Goal: Task Accomplishment & Management: Use online tool/utility

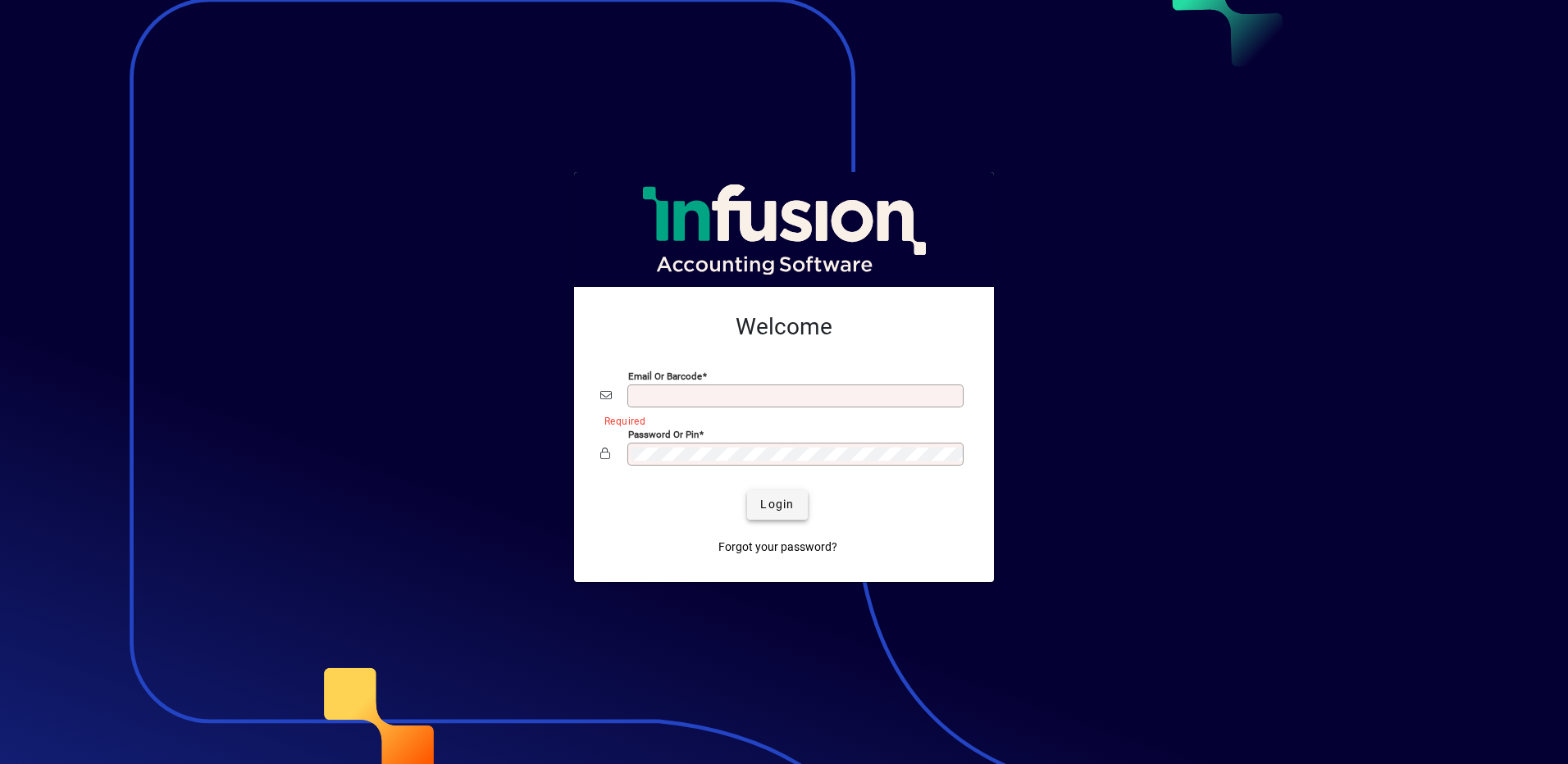
type input "**********"
click at [756, 502] on span "submit" at bounding box center [776, 506] width 59 height 40
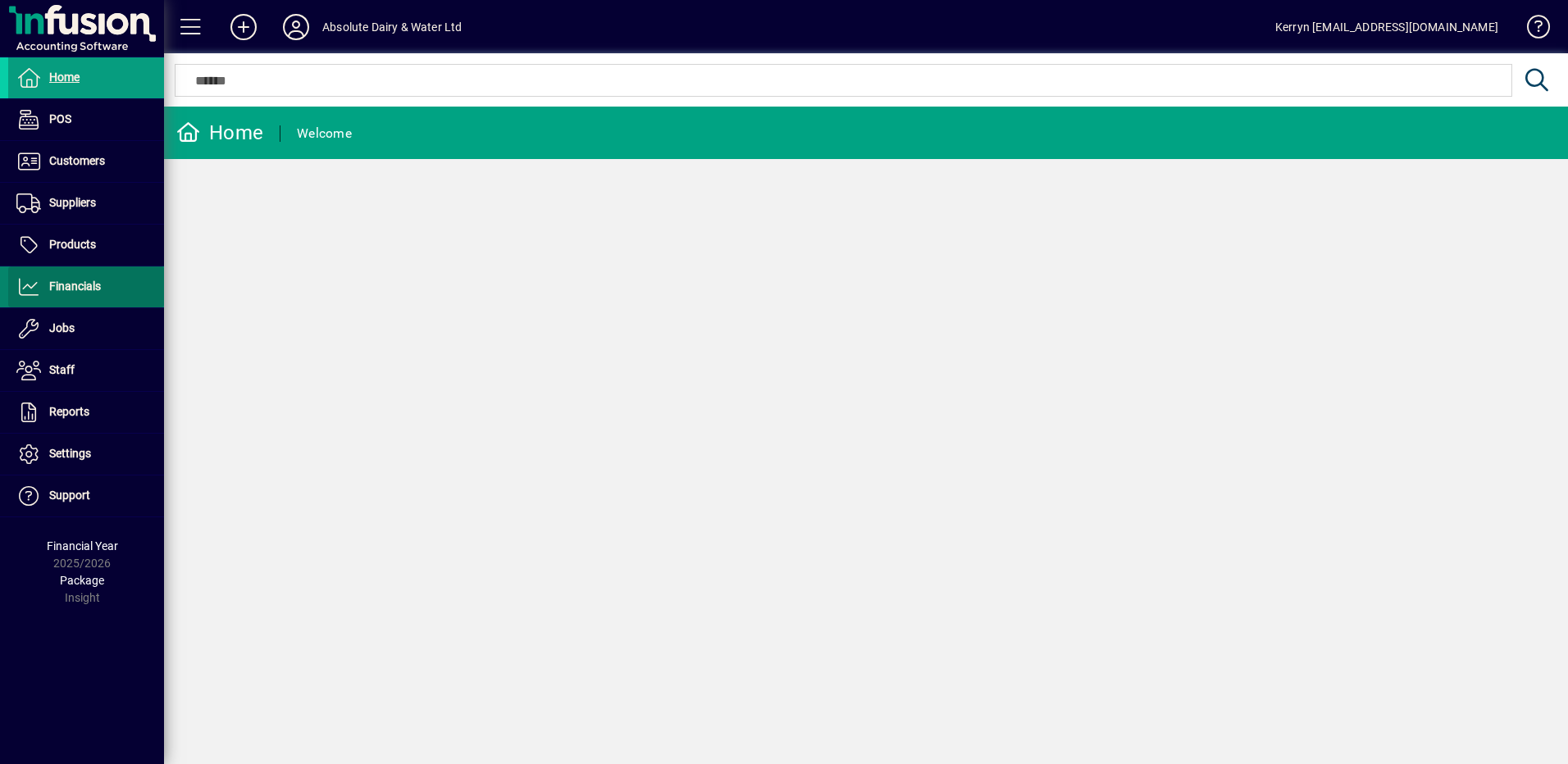
click at [60, 292] on span "Financials" at bounding box center [75, 286] width 52 height 13
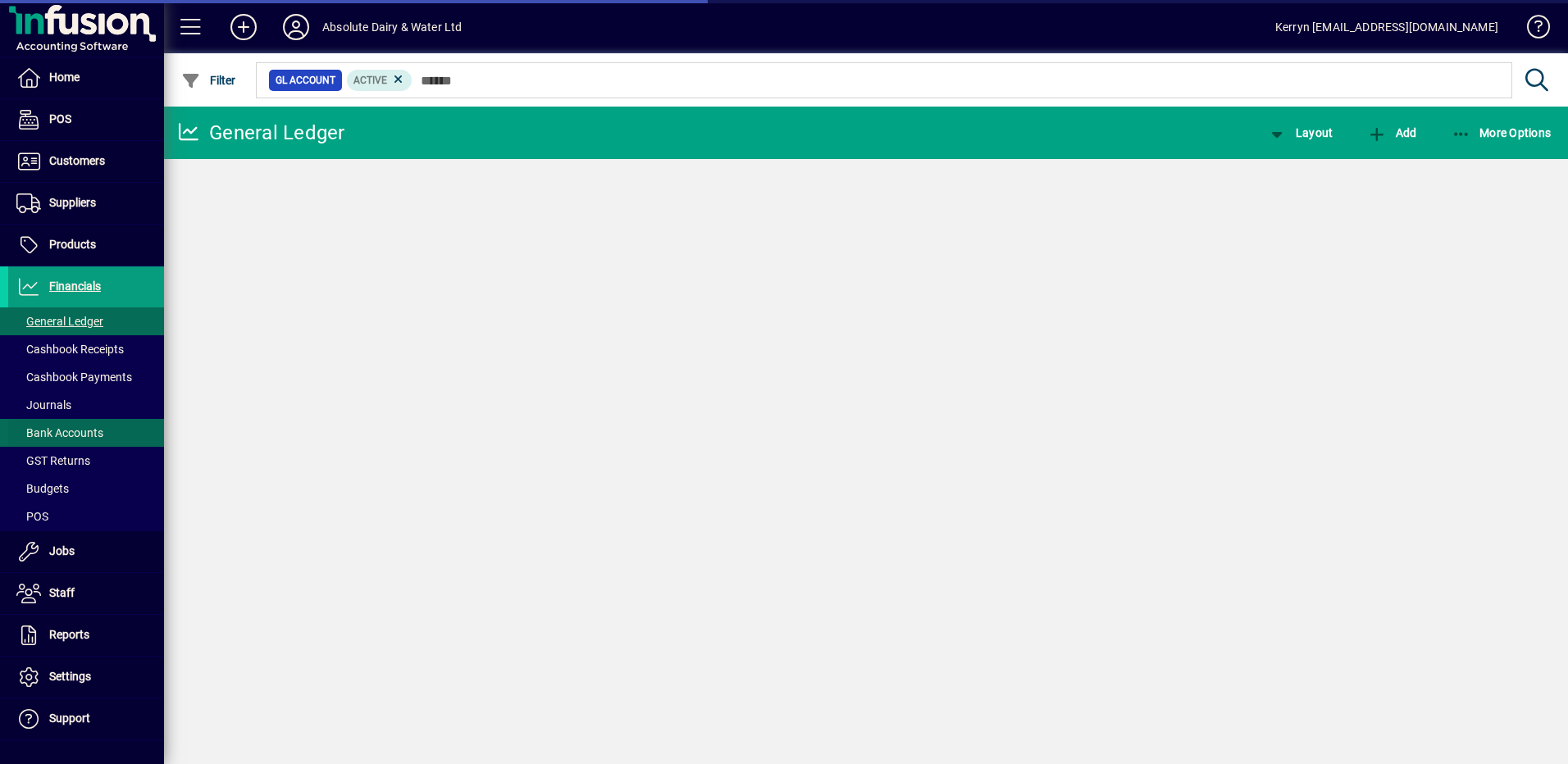
click at [79, 433] on span "Bank Accounts" at bounding box center [59, 432] width 87 height 13
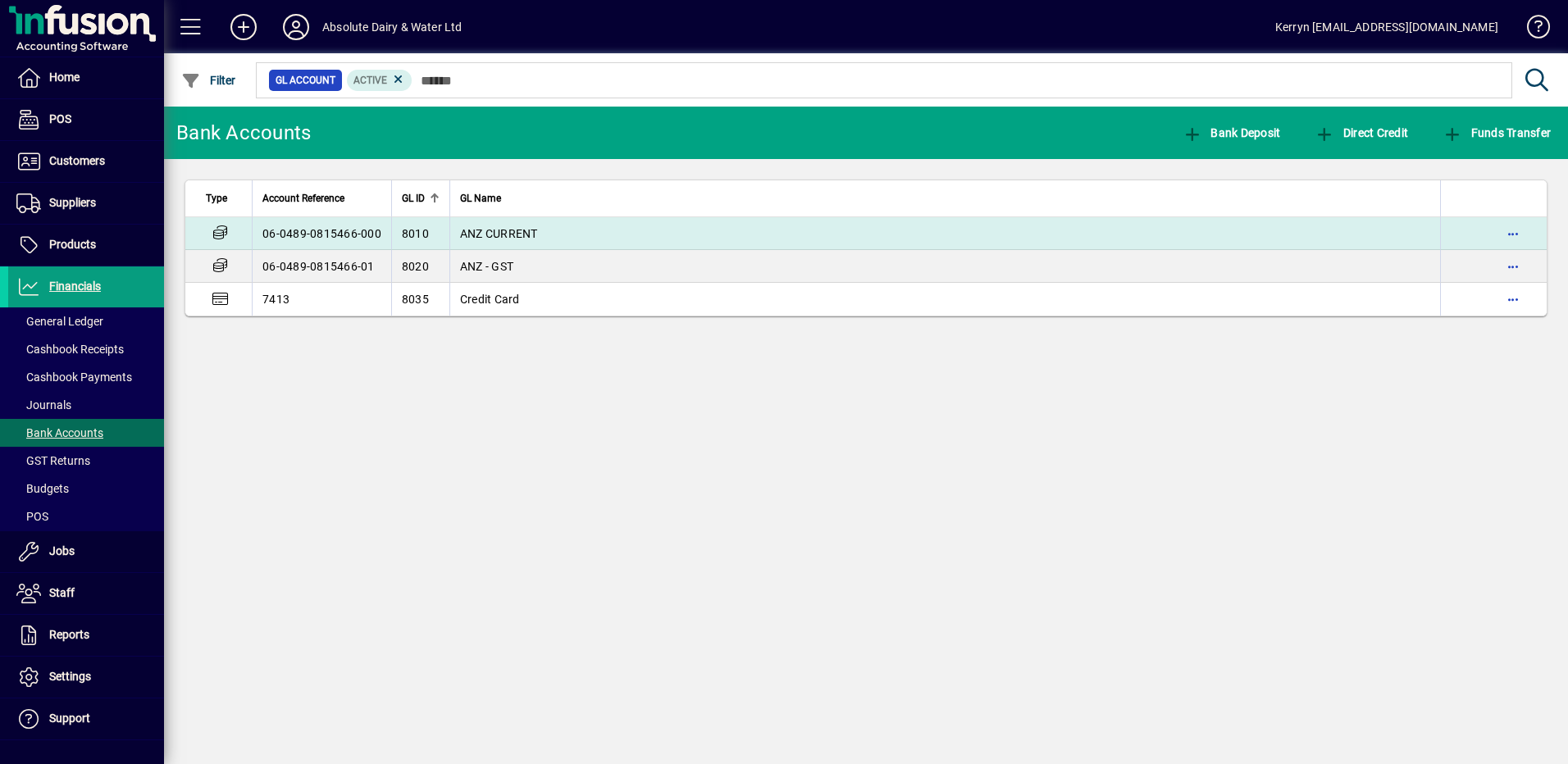
click at [557, 238] on td "ANZ CURRENT" at bounding box center [945, 233] width 991 height 33
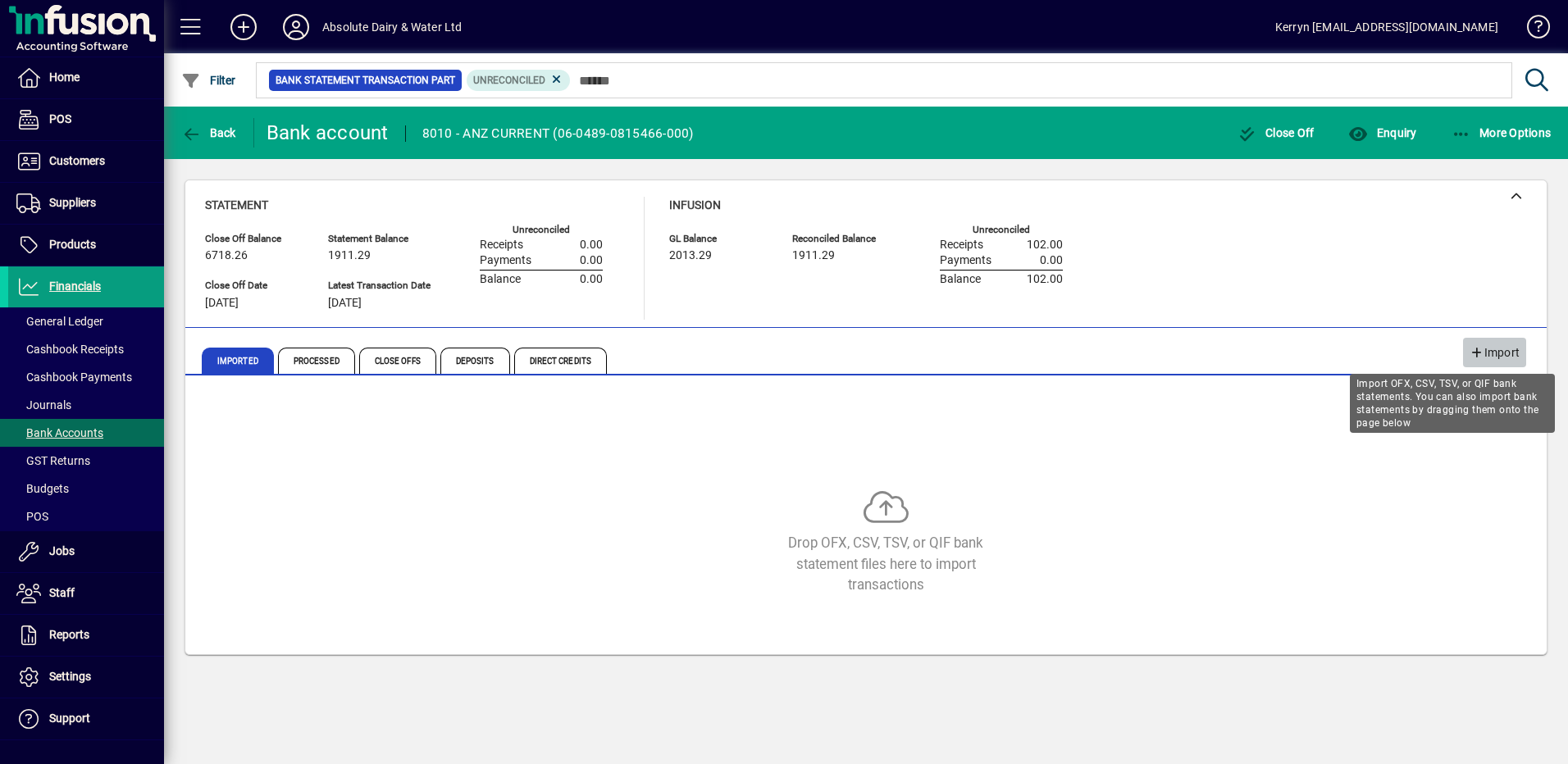
click at [1506, 346] on span "Import" at bounding box center [1495, 352] width 50 height 27
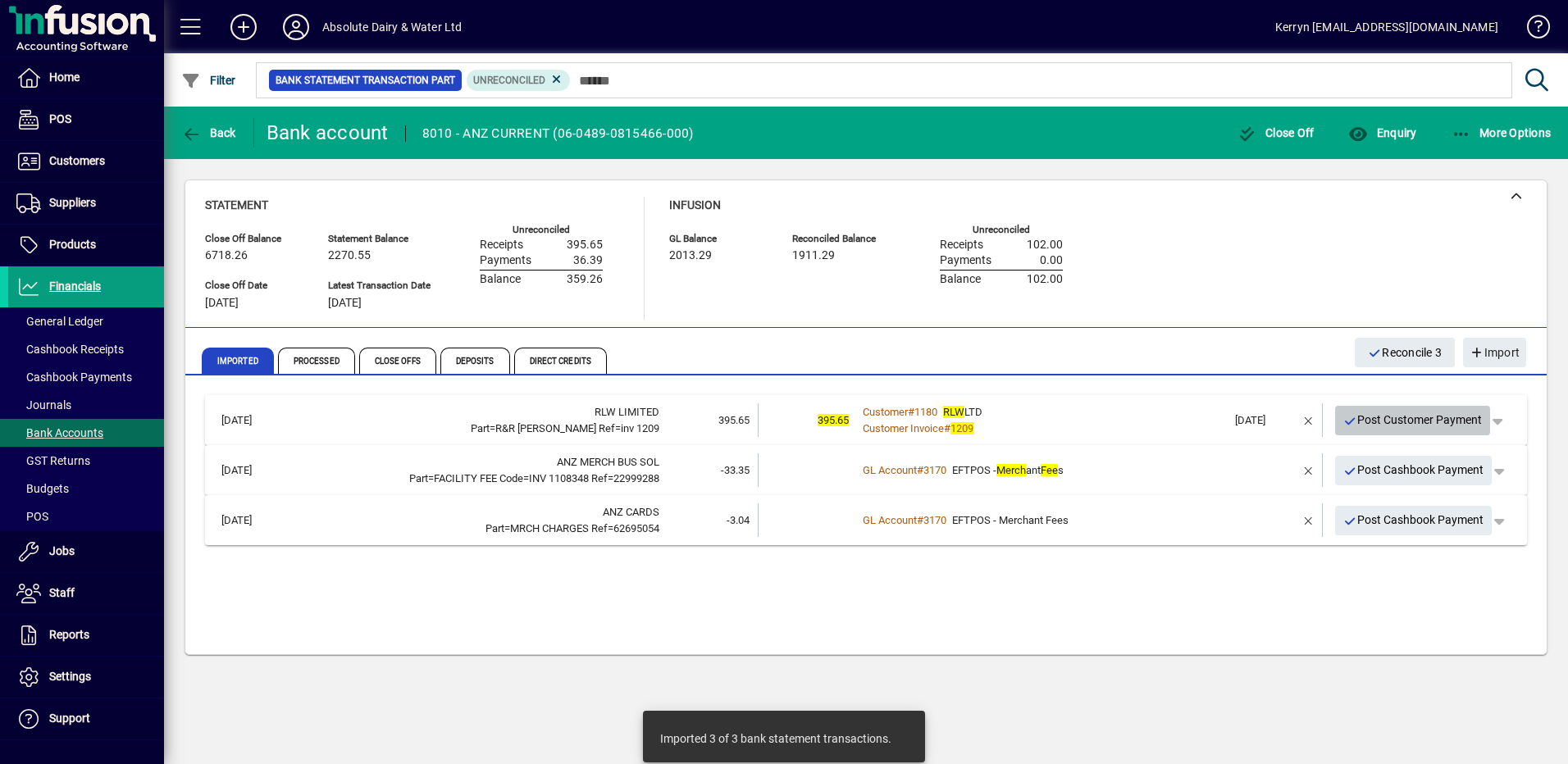
click at [1406, 421] on span "Post Customer Payment" at bounding box center [1413, 419] width 140 height 27
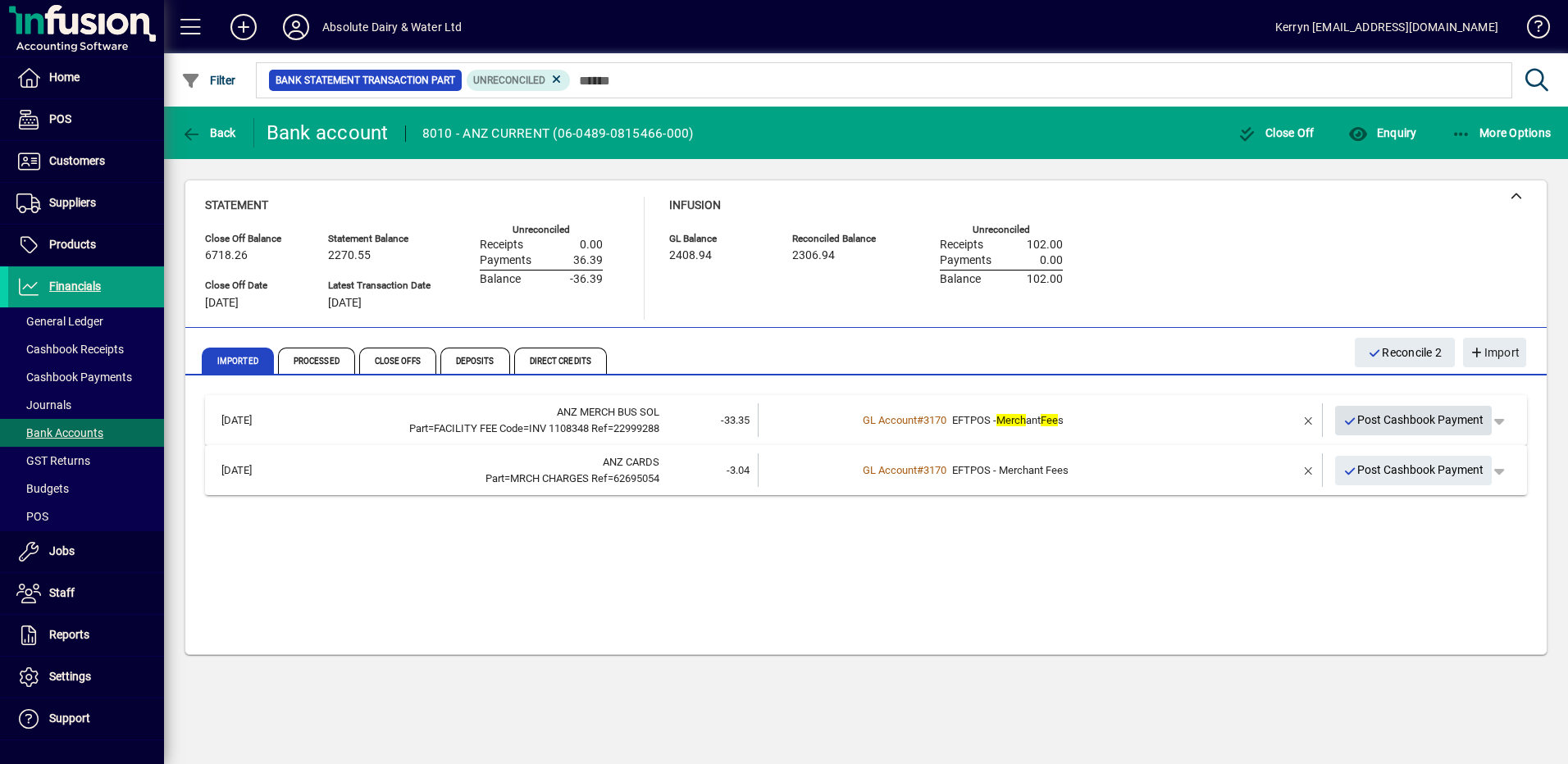
click at [1407, 425] on span "Post Cashbook Payment" at bounding box center [1414, 419] width 141 height 27
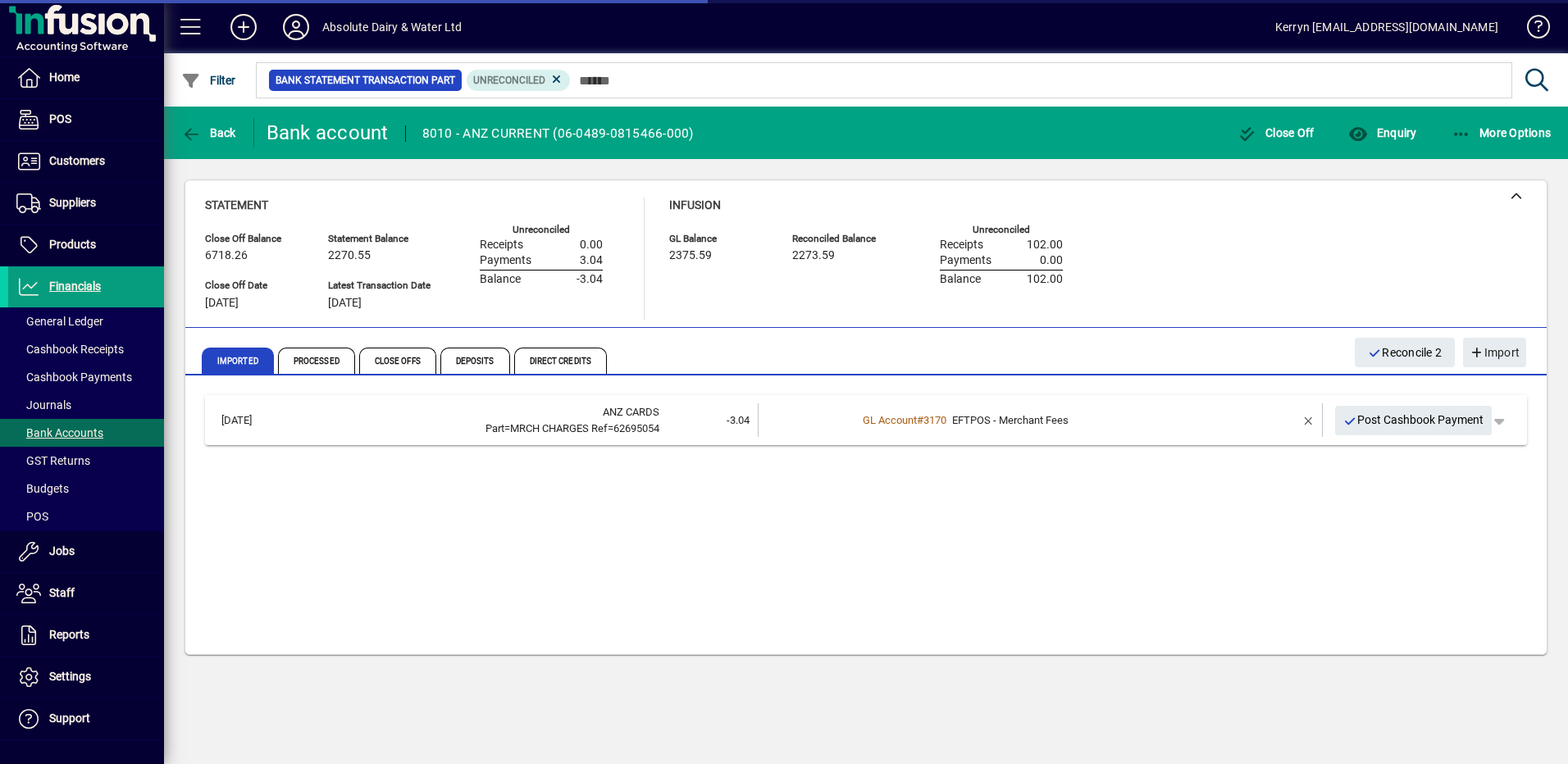
click at [1407, 425] on span "Post Cashbook Payment" at bounding box center [1414, 419] width 141 height 27
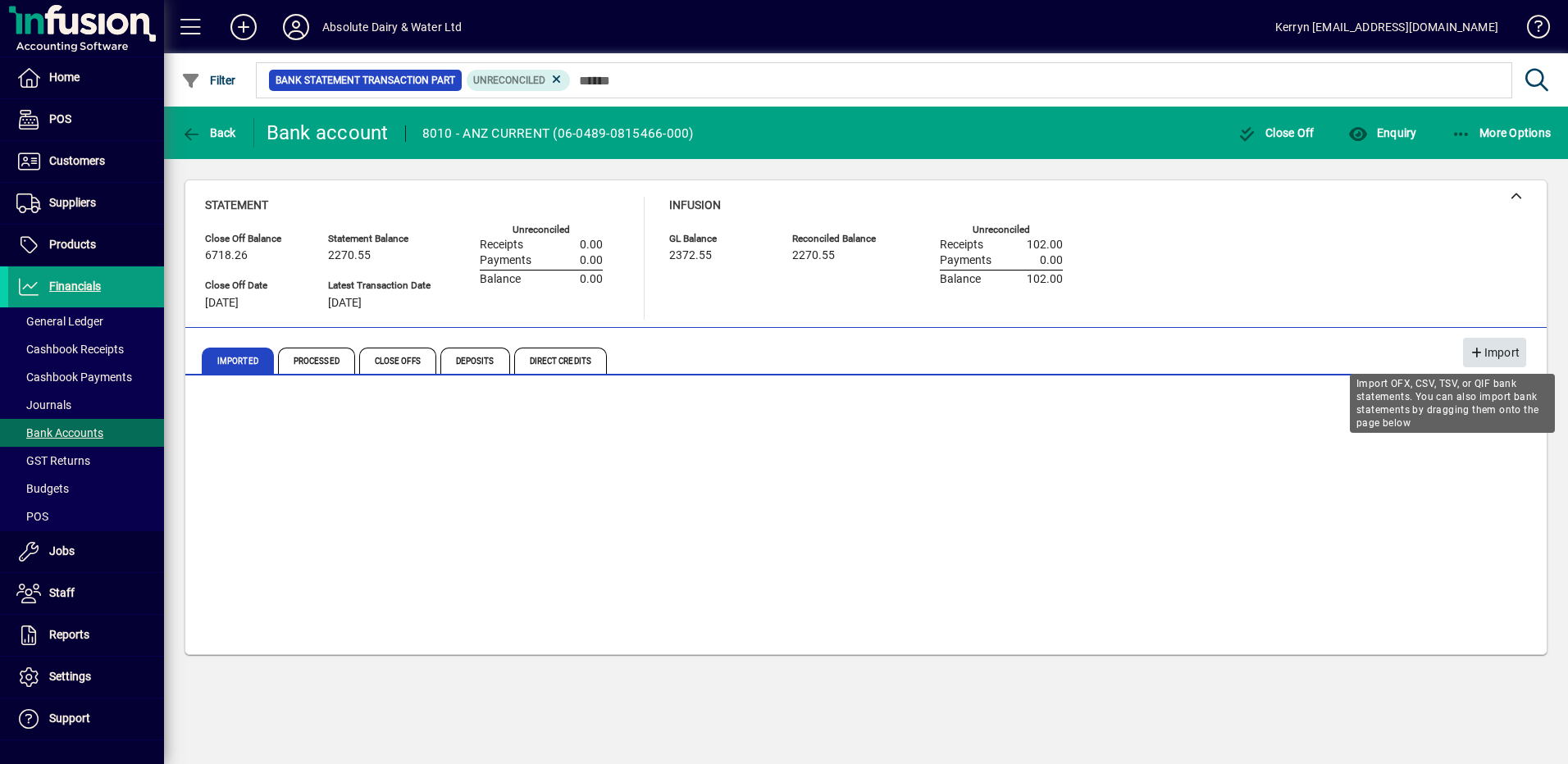
click at [1486, 354] on span "Import" at bounding box center [1495, 352] width 50 height 27
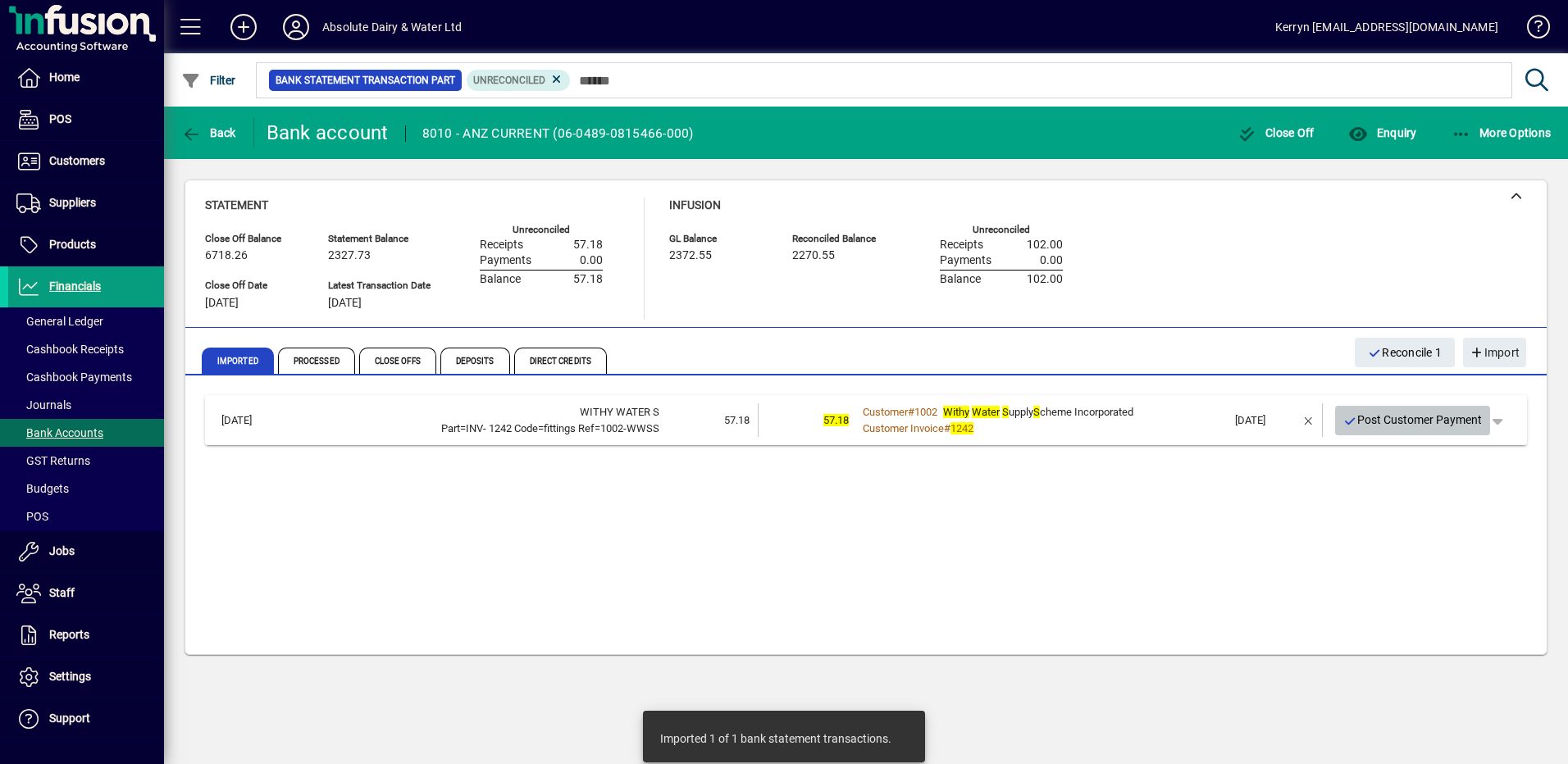
click at [1378, 425] on span "Post Customer Payment" at bounding box center [1413, 419] width 140 height 27
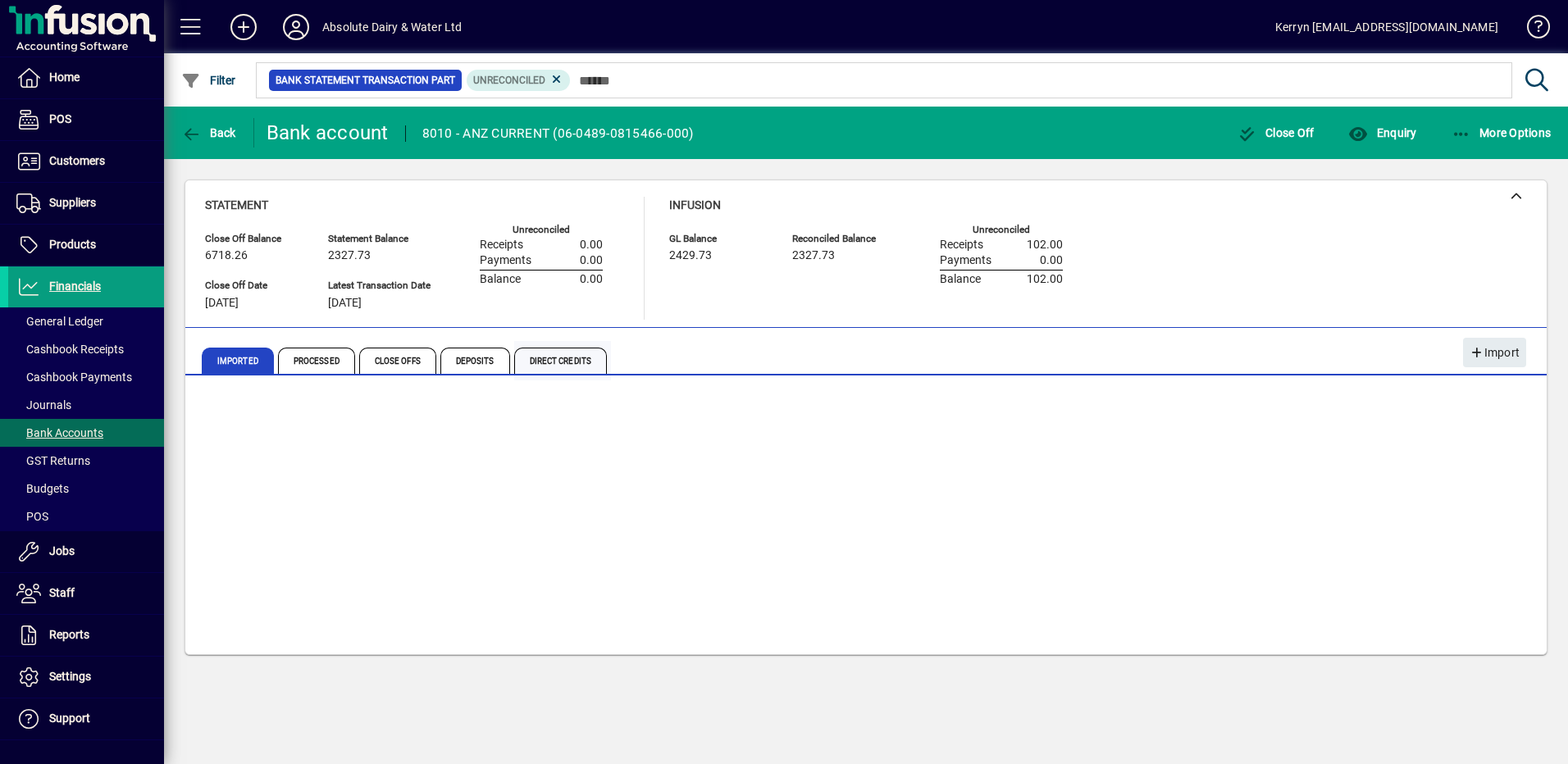
click at [575, 367] on span "Direct Credits" at bounding box center [561, 361] width 93 height 26
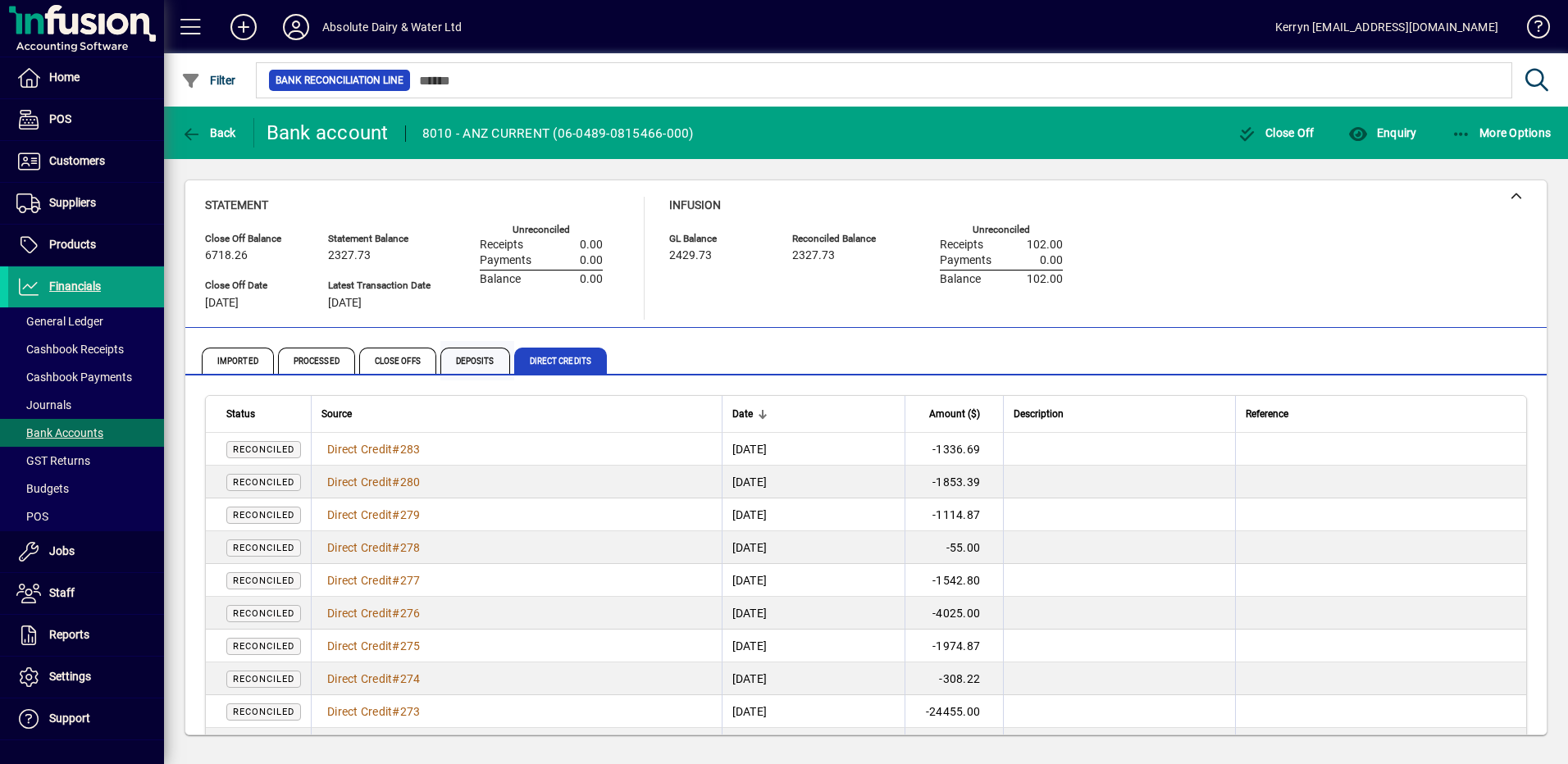
click at [476, 371] on span "Deposits" at bounding box center [475, 361] width 70 height 26
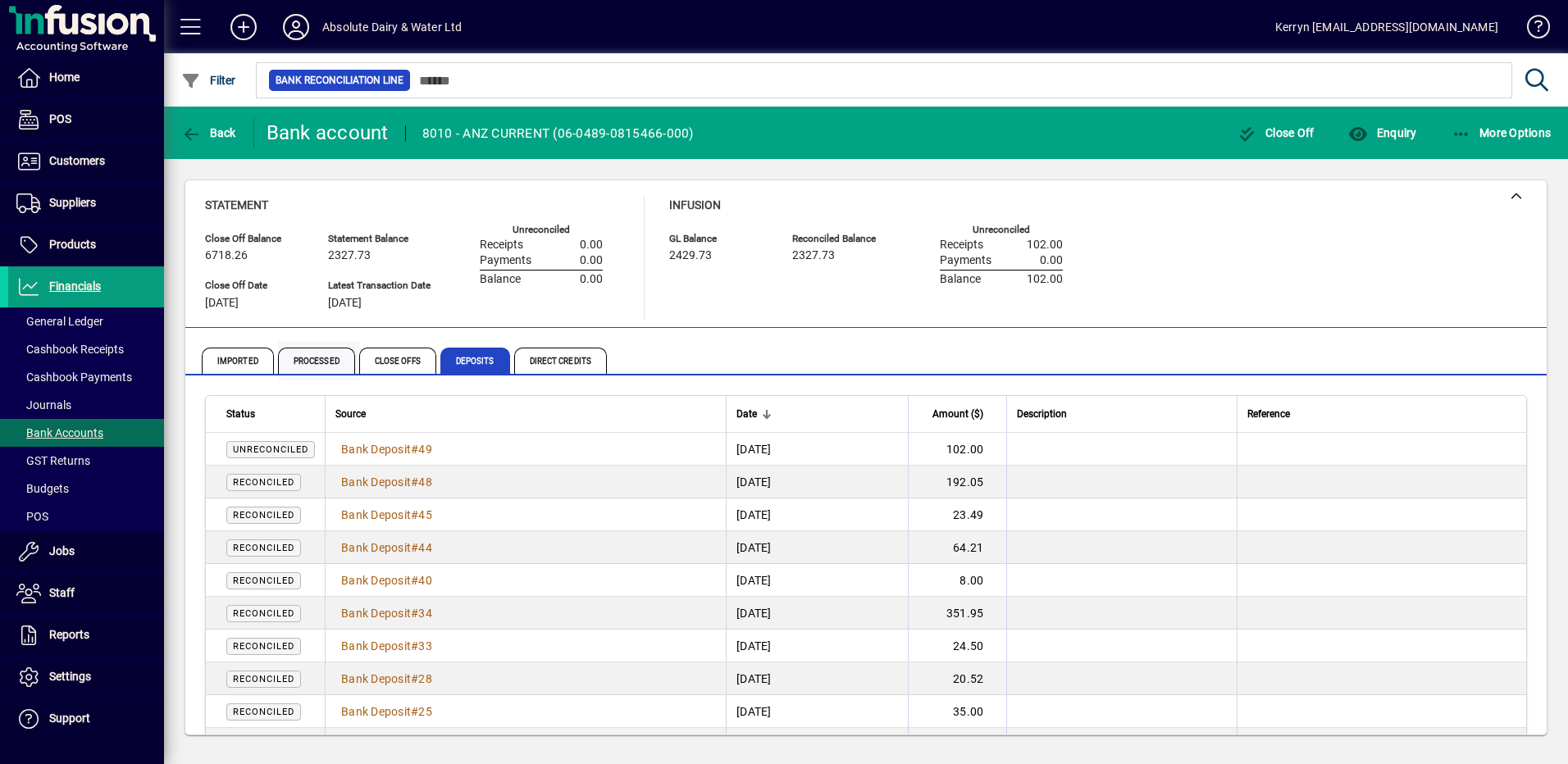
click at [309, 357] on span "Processed" at bounding box center [316, 361] width 77 height 26
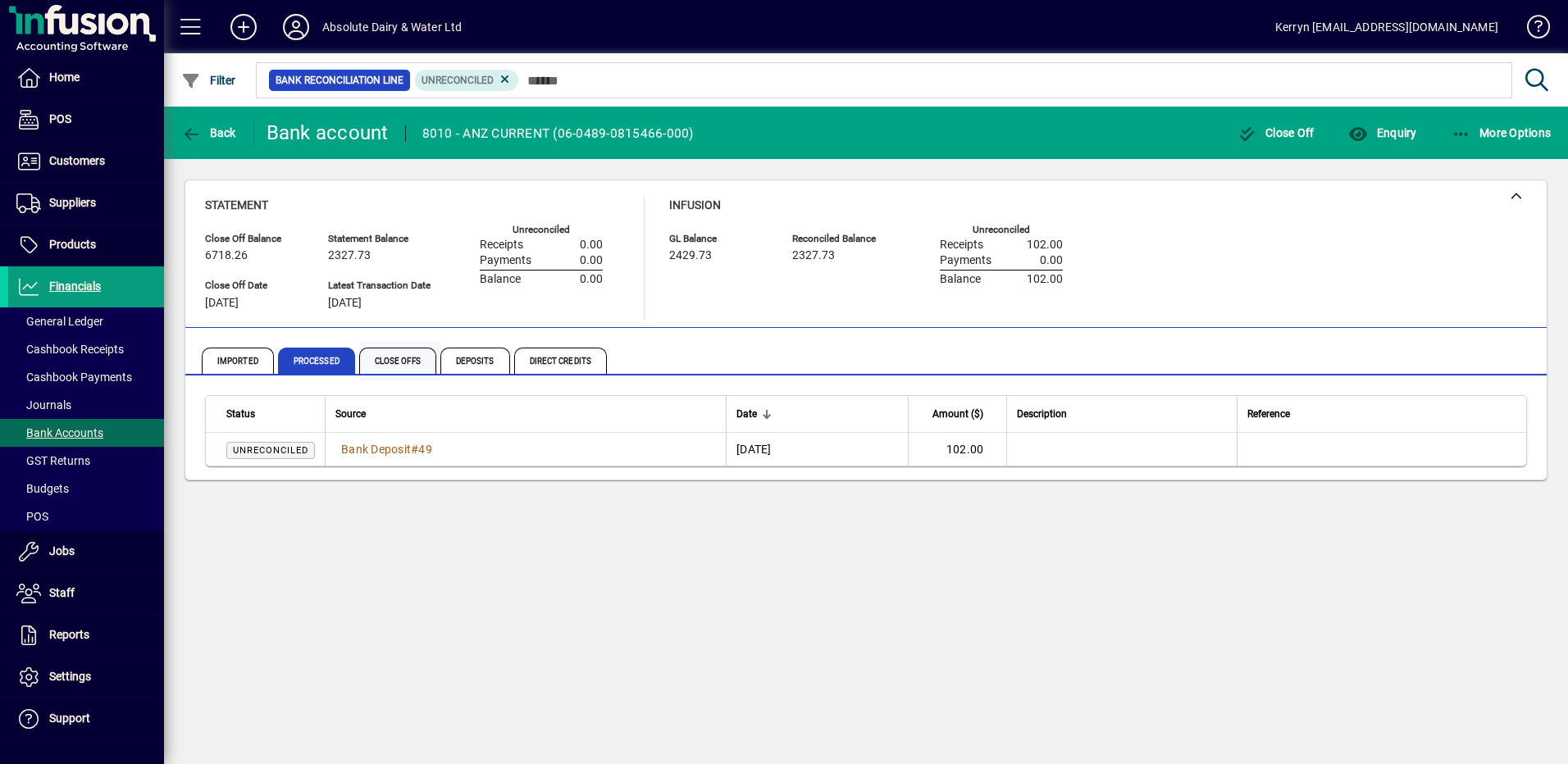
click at [401, 364] on span "Close Offs" at bounding box center [397, 361] width 77 height 26
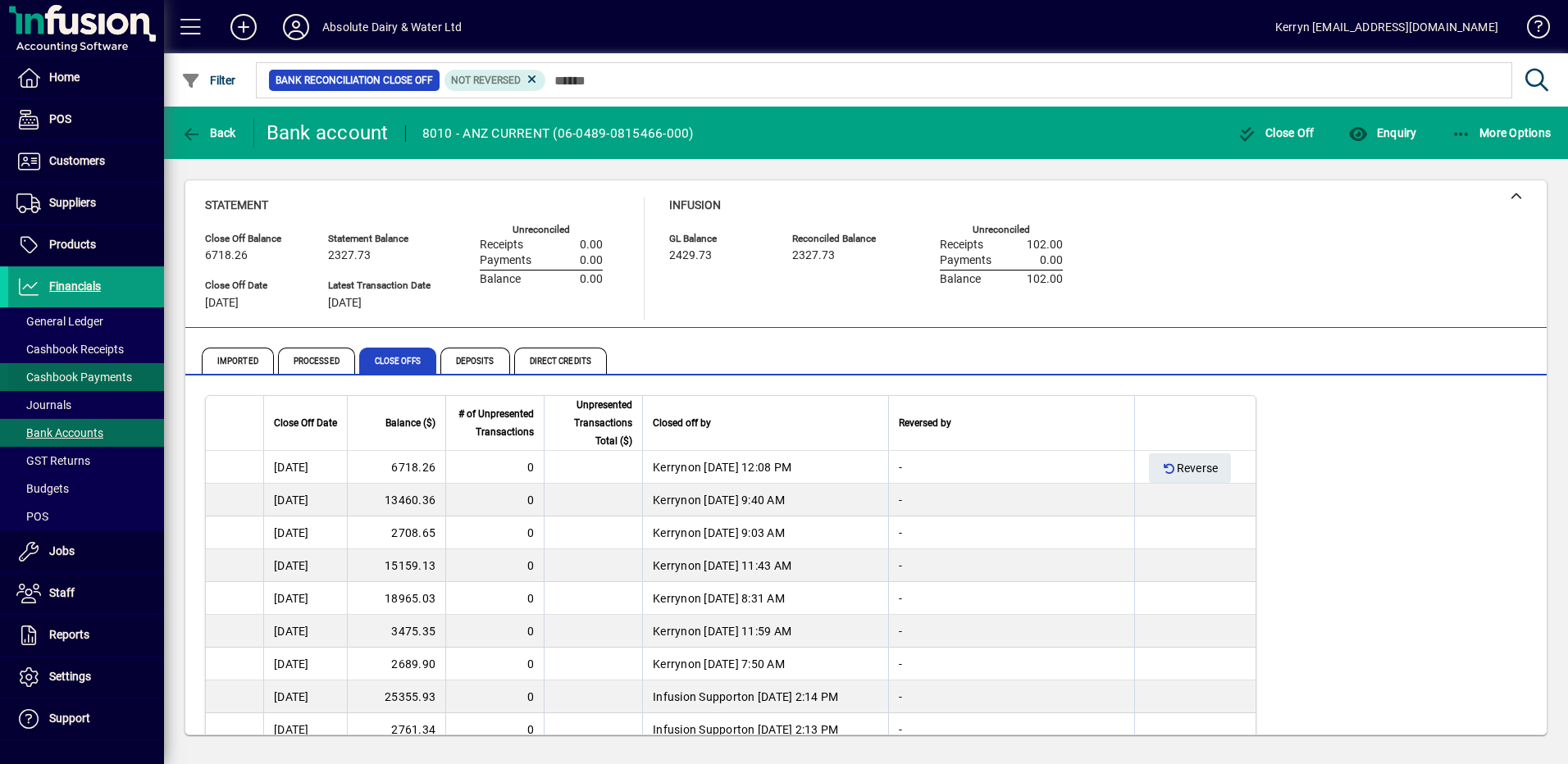
click at [88, 373] on span "Cashbook Payments" at bounding box center [74, 376] width 115 height 13
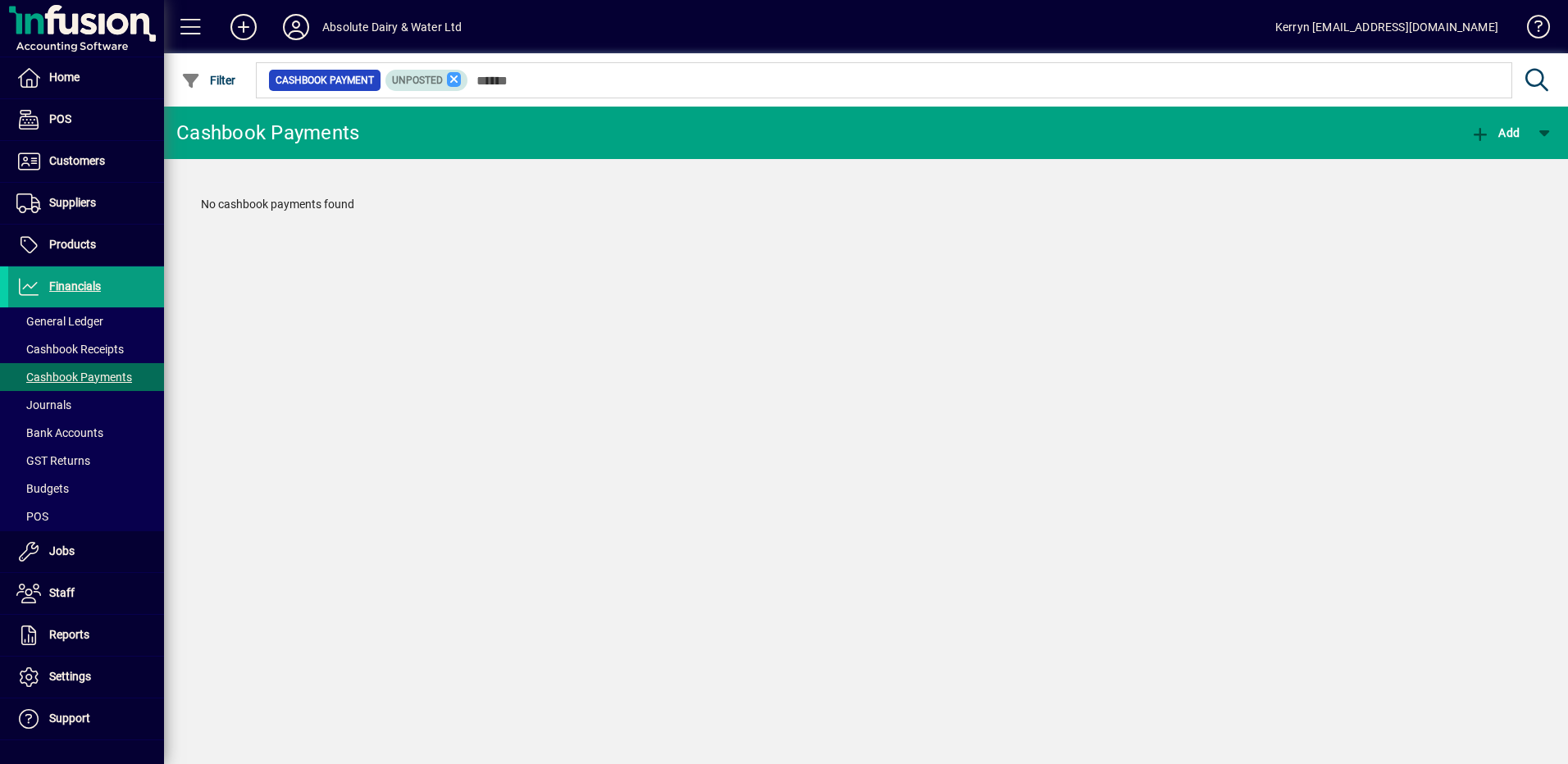
click at [454, 82] on icon at bounding box center [454, 79] width 15 height 15
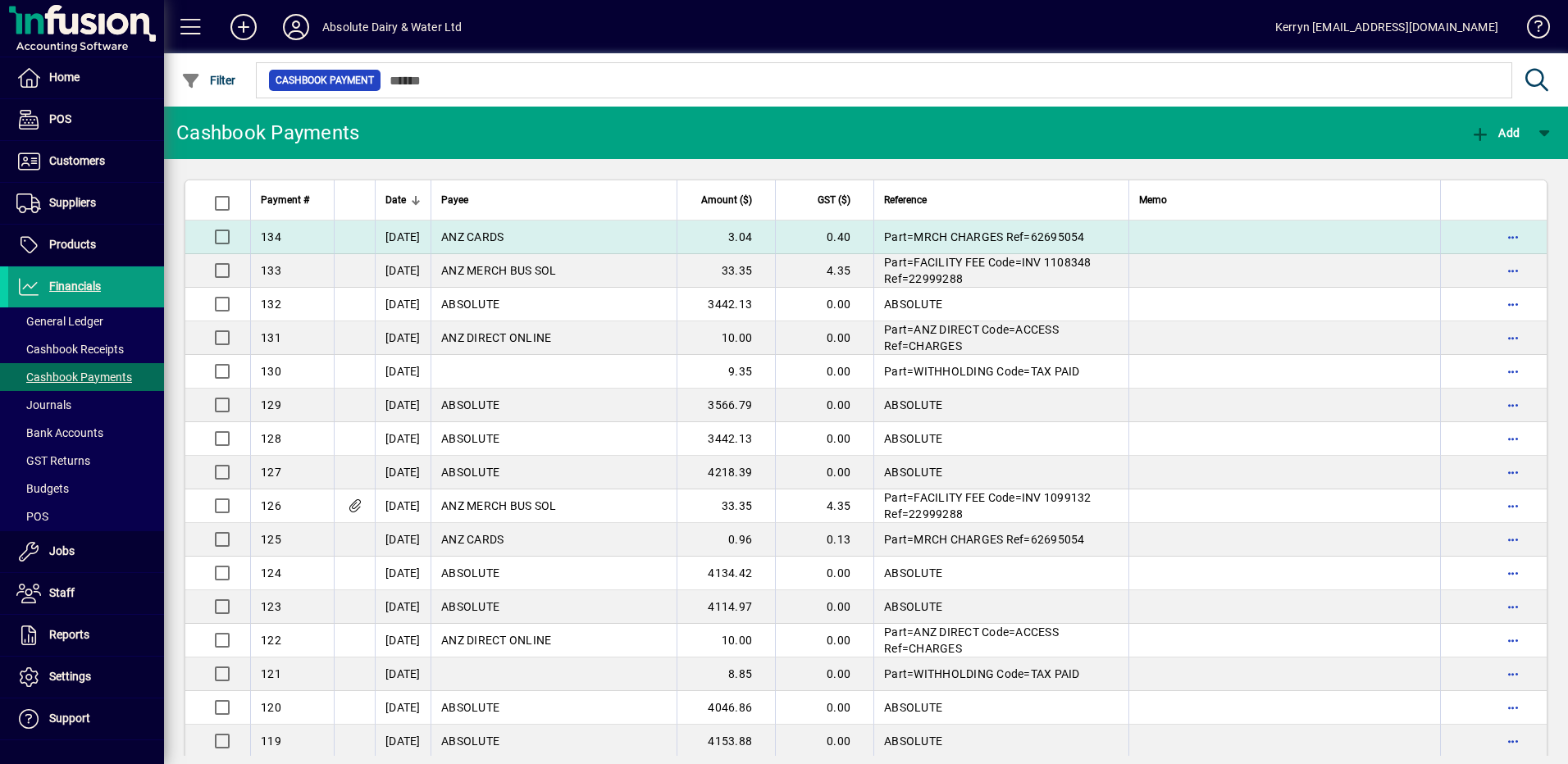
click at [491, 244] on td "ANZ CARDS" at bounding box center [554, 237] width 246 height 34
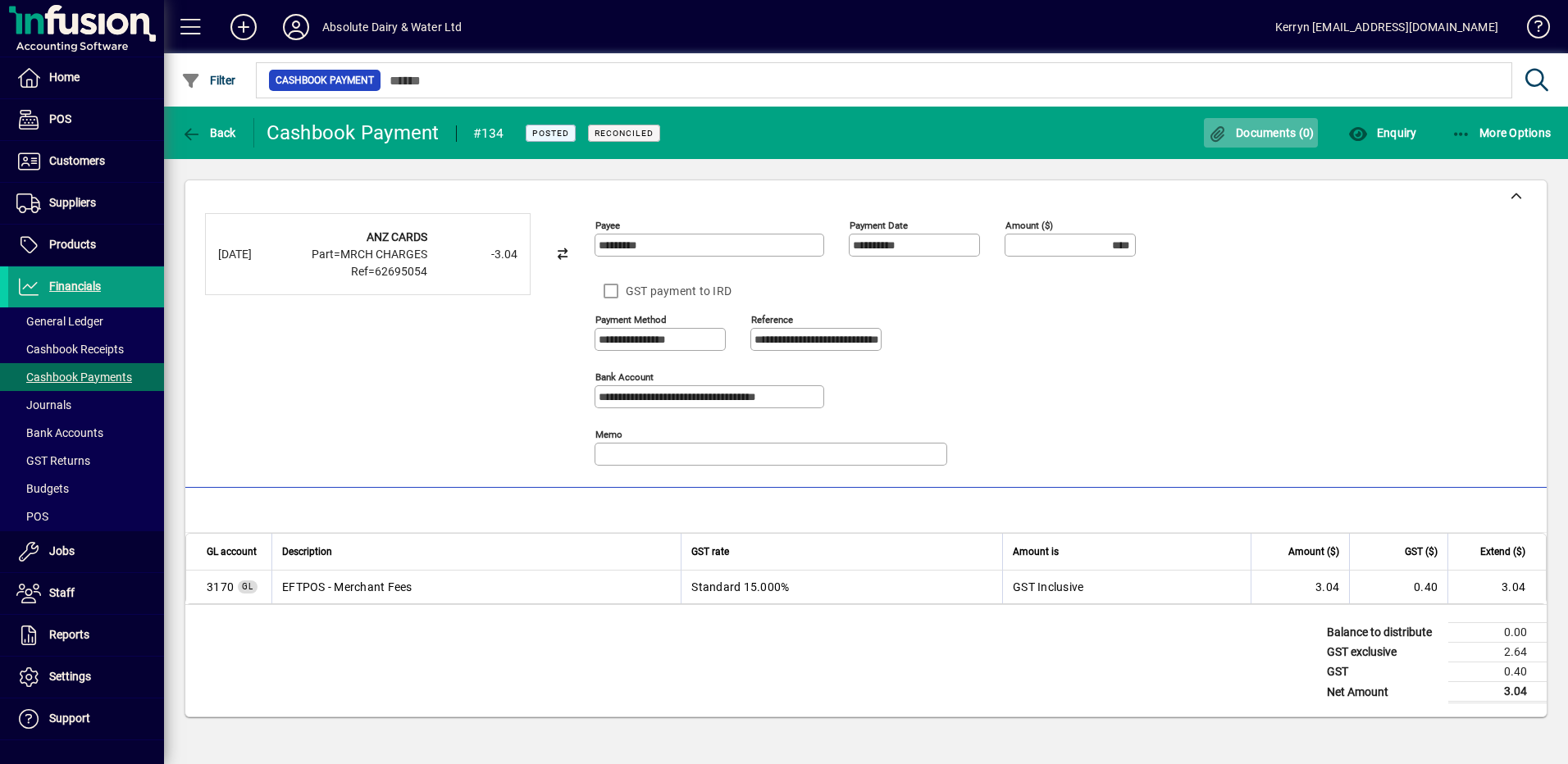
click at [1266, 145] on span "button" at bounding box center [1260, 133] width 115 height 40
